Goal: Complete application form

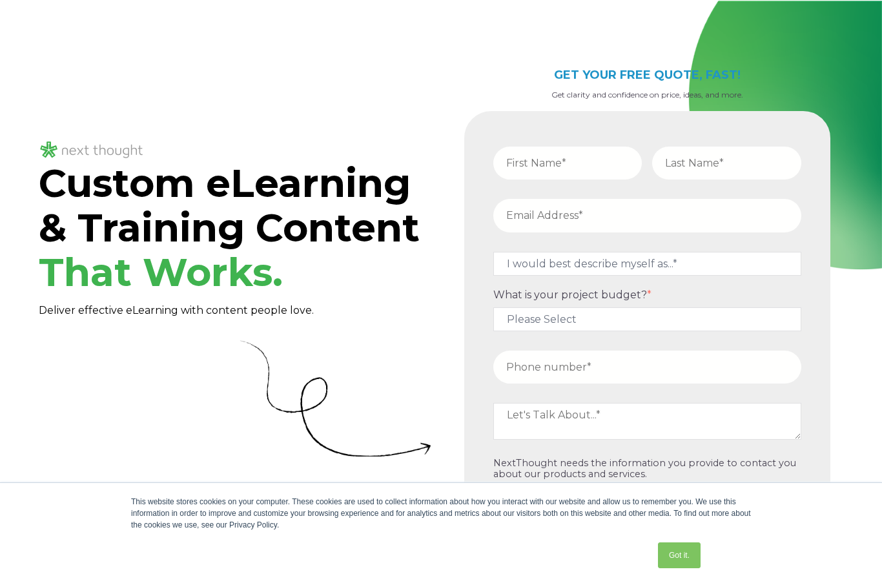
click at [579, 169] on input "text" at bounding box center [567, 163] width 149 height 33
type input "[PERSON_NAME]"
click at [722, 147] on input "text" at bounding box center [726, 163] width 149 height 33
type input "Hook"
click at [539, 207] on input "email" at bounding box center [647, 215] width 308 height 33
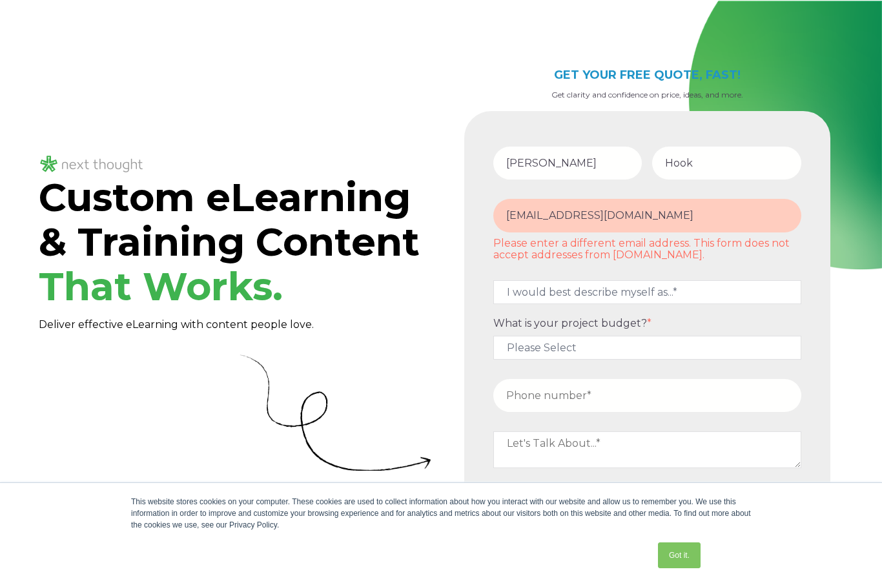
type input "[EMAIL_ADDRESS][DOMAIN_NAME]"
click at [595, 266] on fieldset "[EMAIL_ADDRESS][DOMAIN_NAME] Please enter a different email address. This form …" at bounding box center [647, 232] width 318 height 81
click at [663, 297] on select "I would best describe myself as...* Other I am an executive or owner of a compa…" at bounding box center [647, 292] width 308 height 24
select select "persona_10"
click at [572, 350] on select "Please Select $5,000 - $15,000 $15,000 - $25,000 $25,000 - $50,000 $50,000+" at bounding box center [647, 348] width 308 height 24
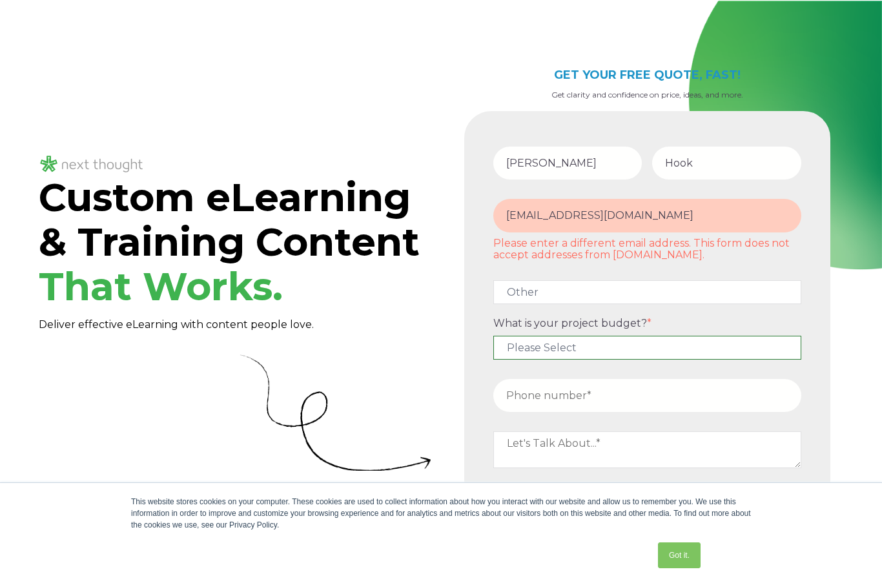
select select "$50,000+"
click at [559, 398] on input "tel" at bounding box center [647, 395] width 308 height 33
type input "5613248021"
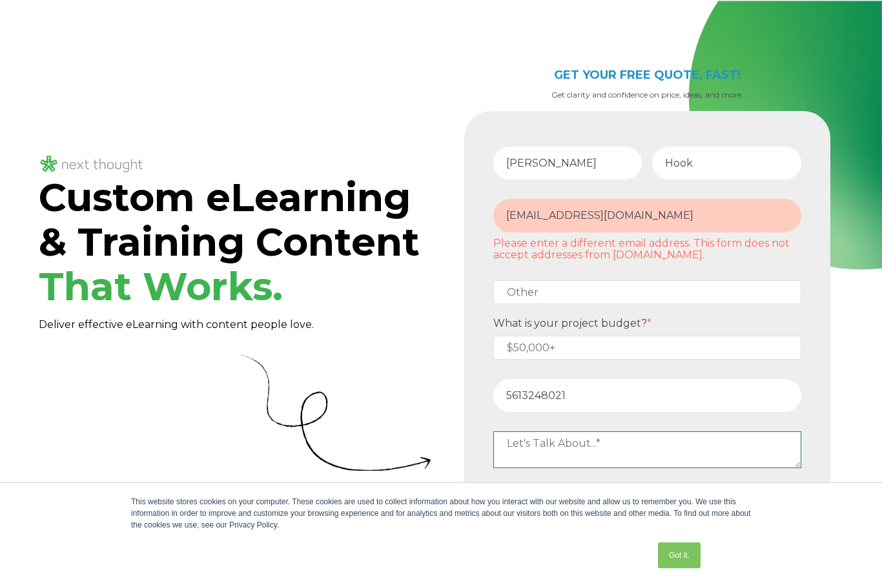
click at [583, 457] on textarea at bounding box center [647, 449] width 308 height 36
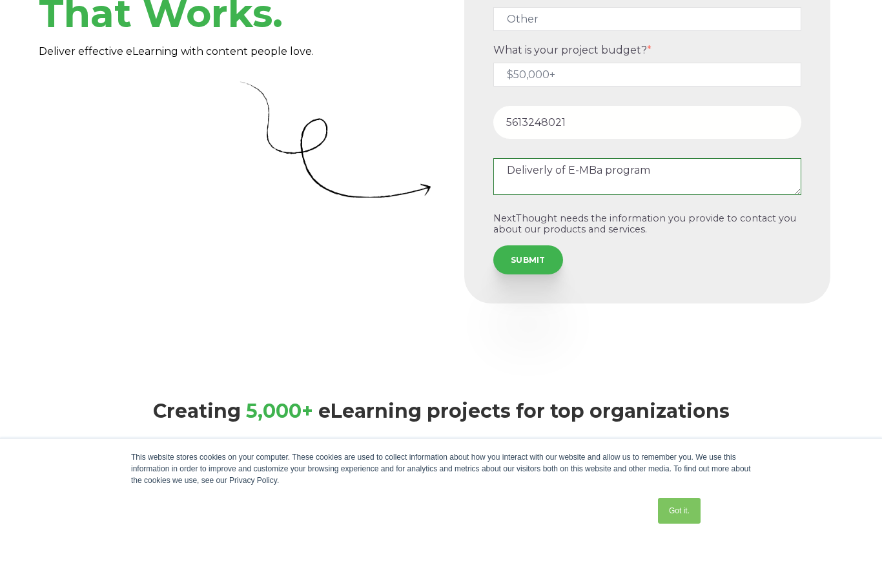
scroll to position [232, 0]
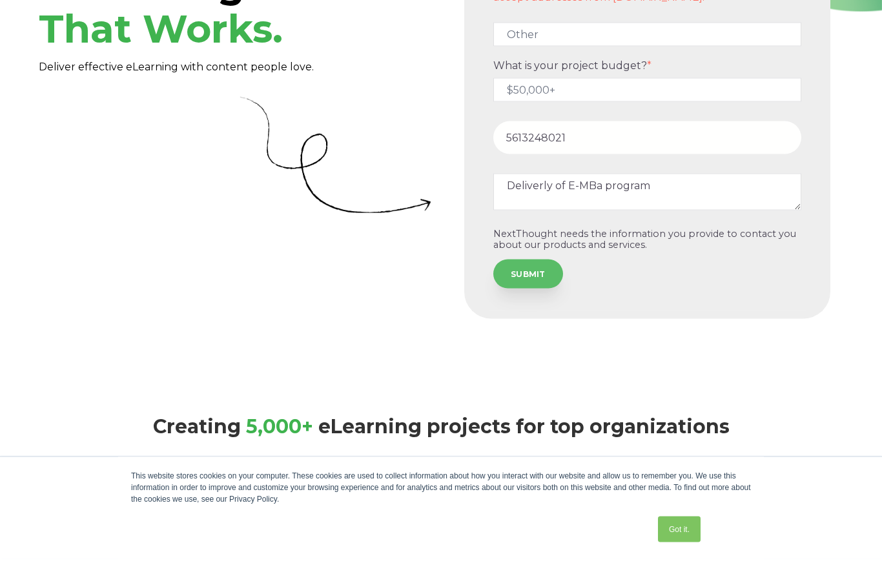
click at [525, 285] on input "SUBMIT" at bounding box center [528, 299] width 70 height 28
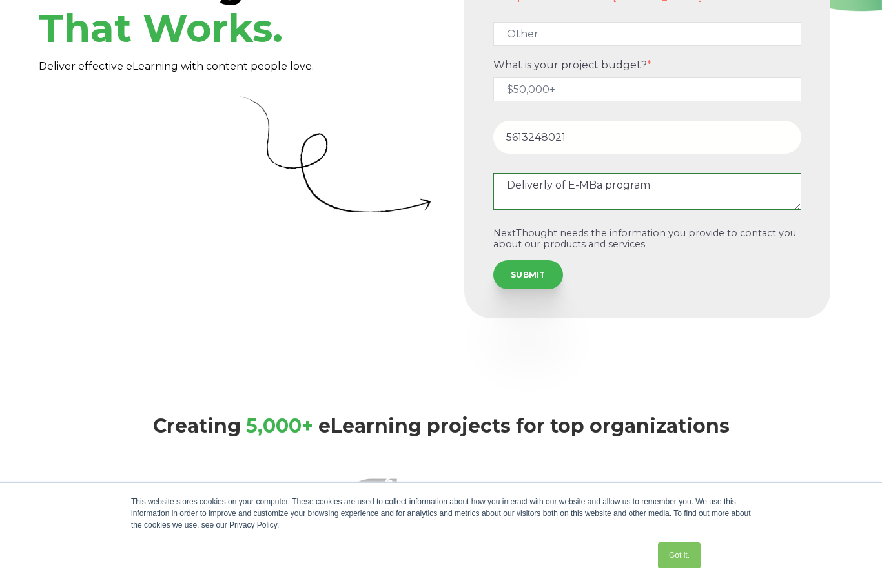
click at [533, 194] on textarea "Deliverly of E-MBa program" at bounding box center [647, 191] width 308 height 36
type textarea "Delivery of E-MBa program"
click at [535, 282] on input "SUBMIT" at bounding box center [528, 274] width 70 height 28
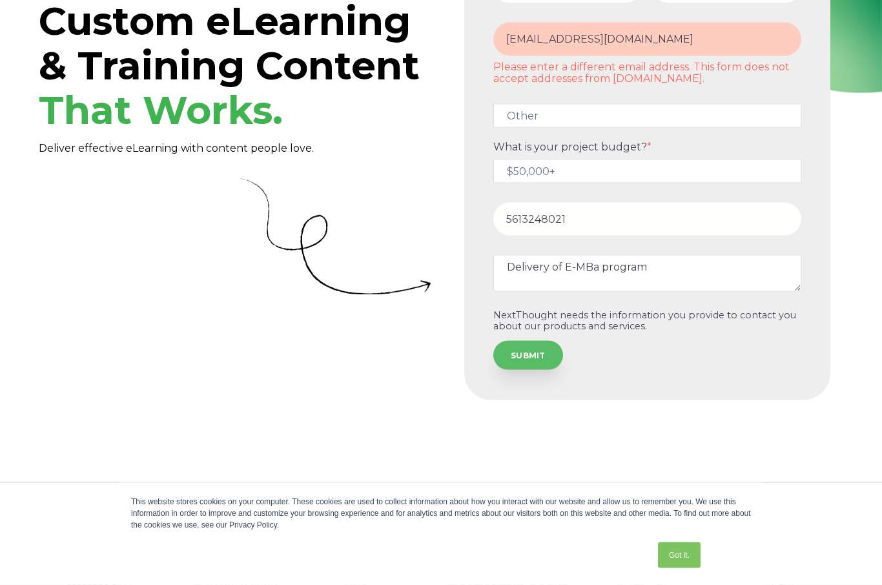
scroll to position [177, 0]
click at [670, 39] on input "[EMAIL_ADDRESS][DOMAIN_NAME]" at bounding box center [647, 38] width 308 height 33
type input "[EMAIL_ADDRESS][DOMAIN_NAME]"
click at [786, 445] on div "Custom eLearning & Training Content That Works. Deliver effective eLearning wit…" at bounding box center [441, 144] width 882 height 641
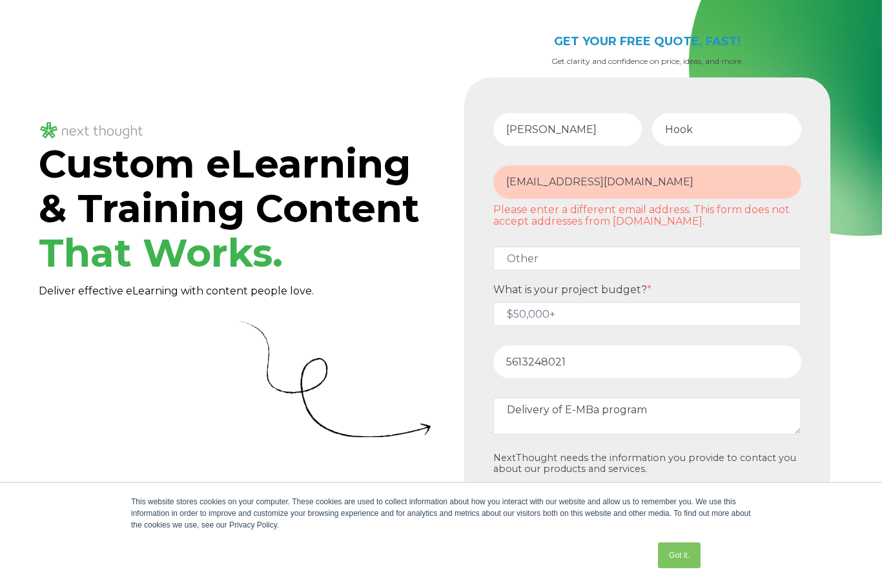
scroll to position [0, 0]
